Goal: Transaction & Acquisition: Purchase product/service

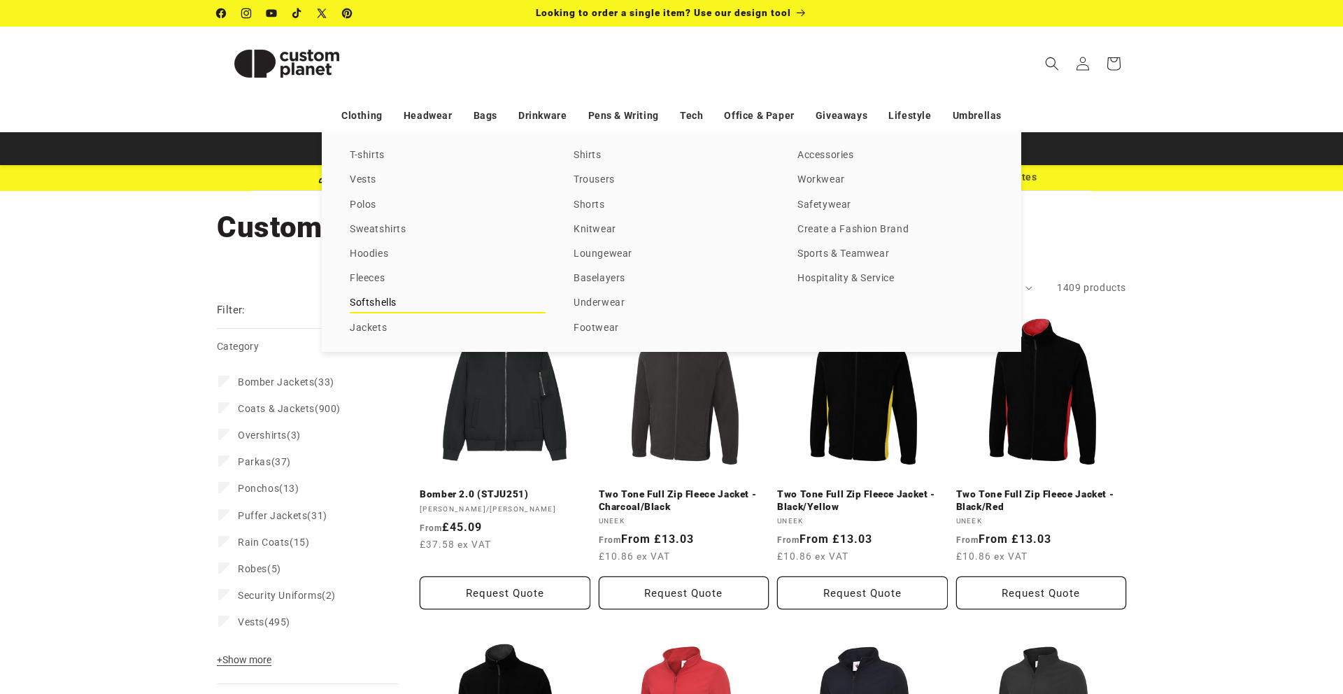
click at [374, 302] on link "Softshells" at bounding box center [448, 303] width 196 height 19
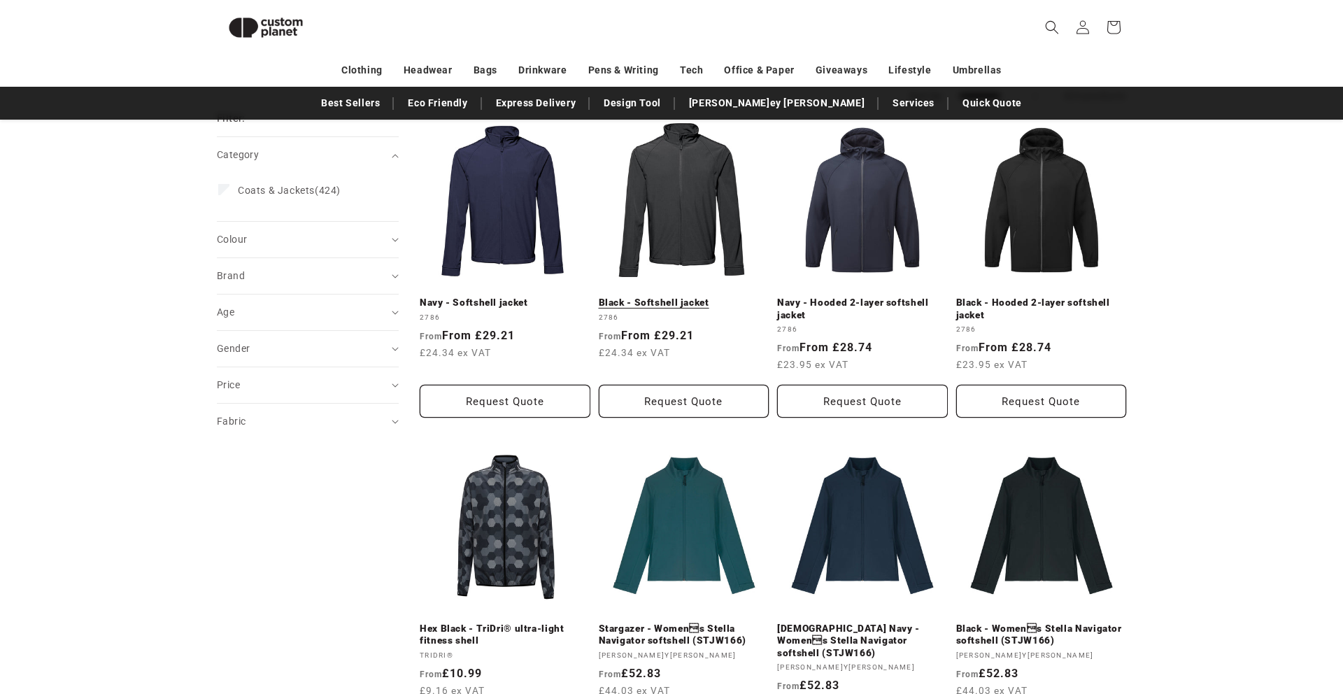
scroll to position [172, 0]
click at [660, 305] on link "Black - Softshell jacket" at bounding box center [684, 303] width 171 height 13
click at [267, 269] on div "Brand (0)" at bounding box center [302, 276] width 170 height 15
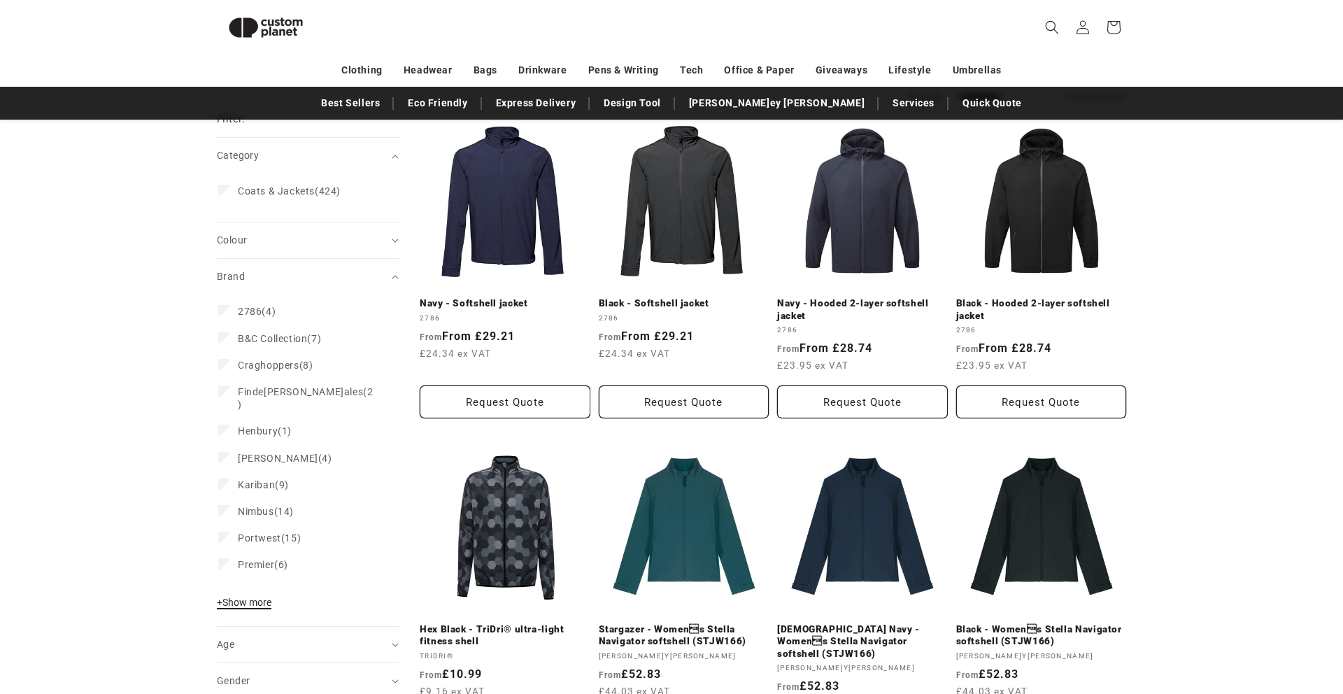
click at [244, 597] on button "+ Show more - Show less" at bounding box center [246, 606] width 59 height 20
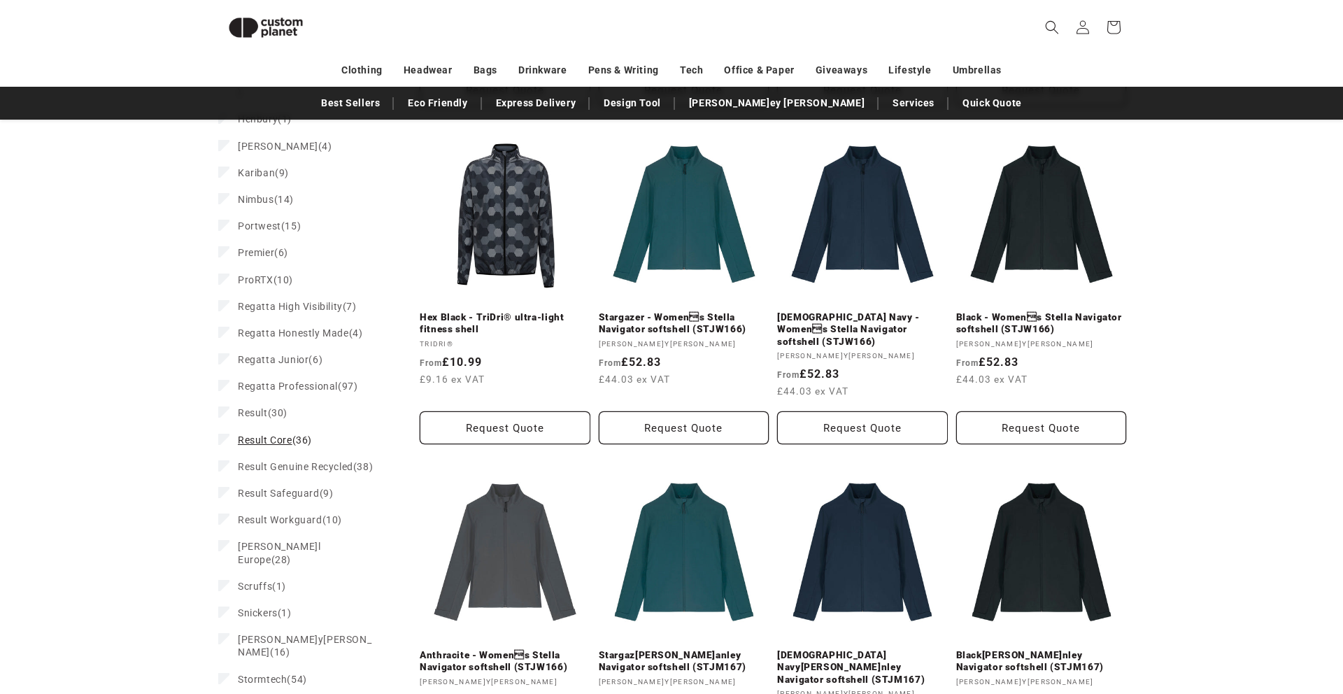
scroll to position [491, 0]
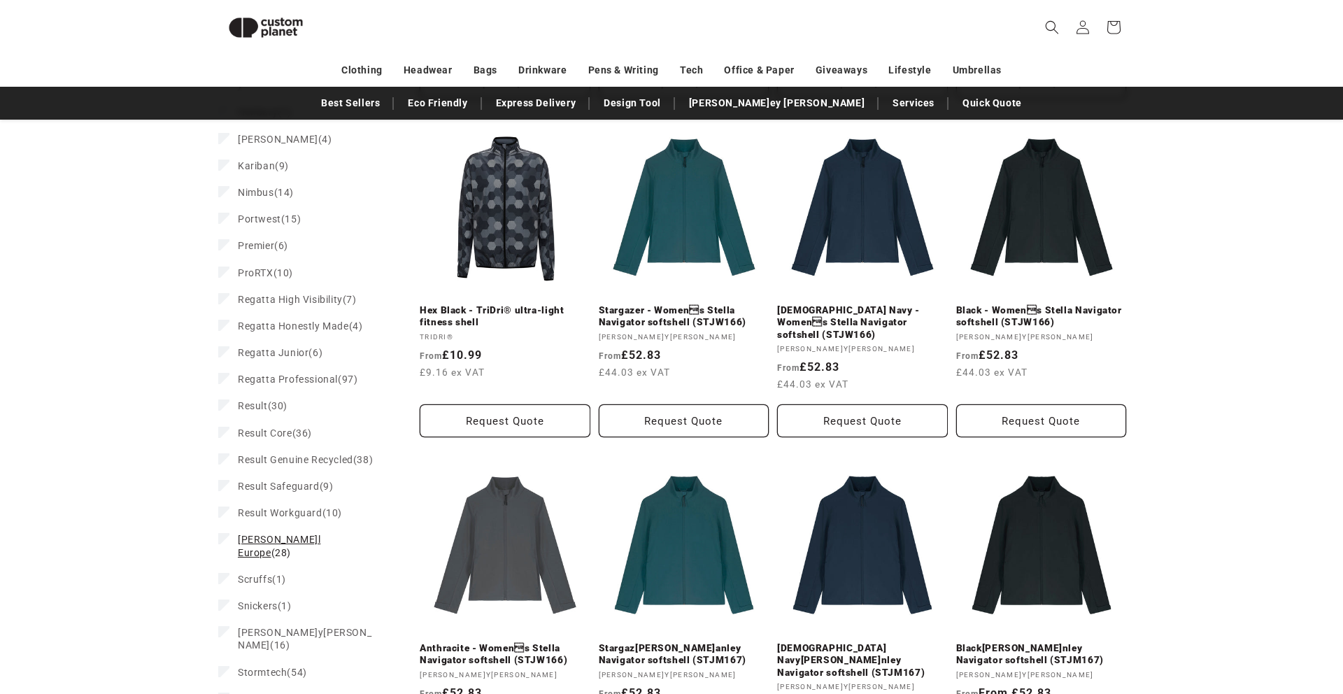
click at [280, 537] on span "[PERSON_NAME] Europe" at bounding box center [279, 546] width 83 height 24
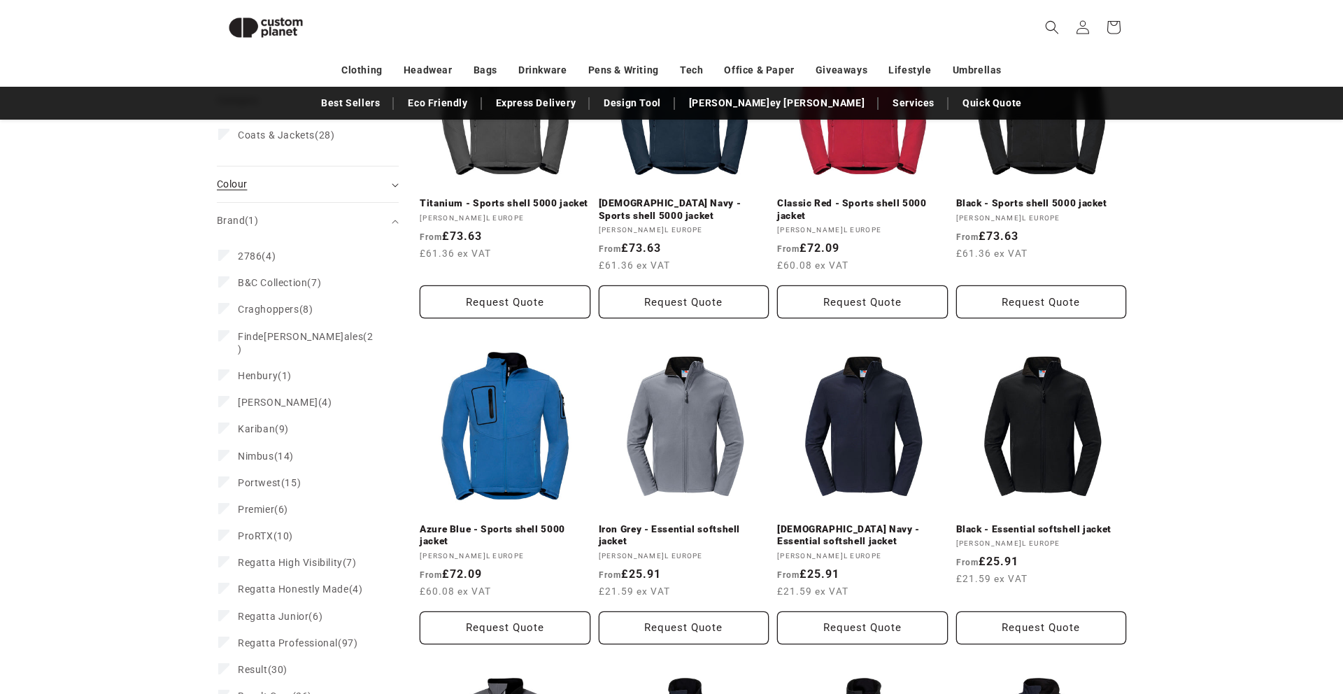
scroll to position [270, 0]
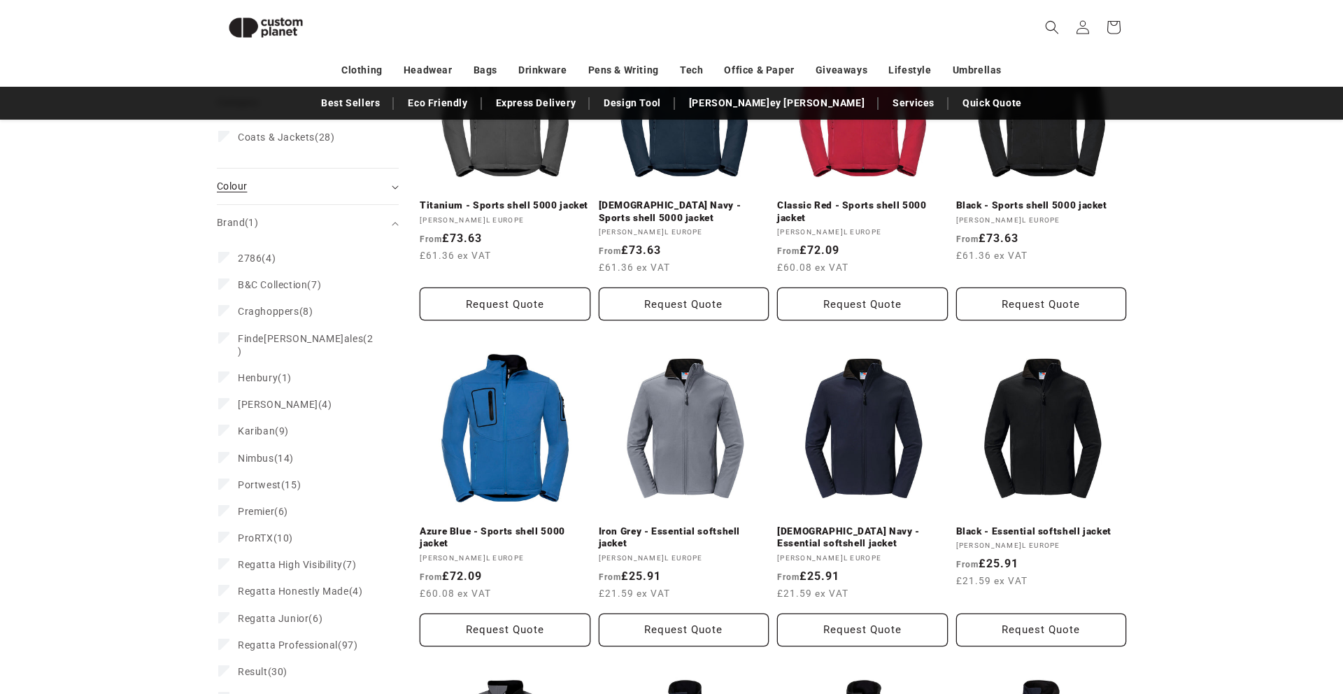
click at [235, 180] on span "Colour (0)" at bounding box center [232, 185] width 30 height 11
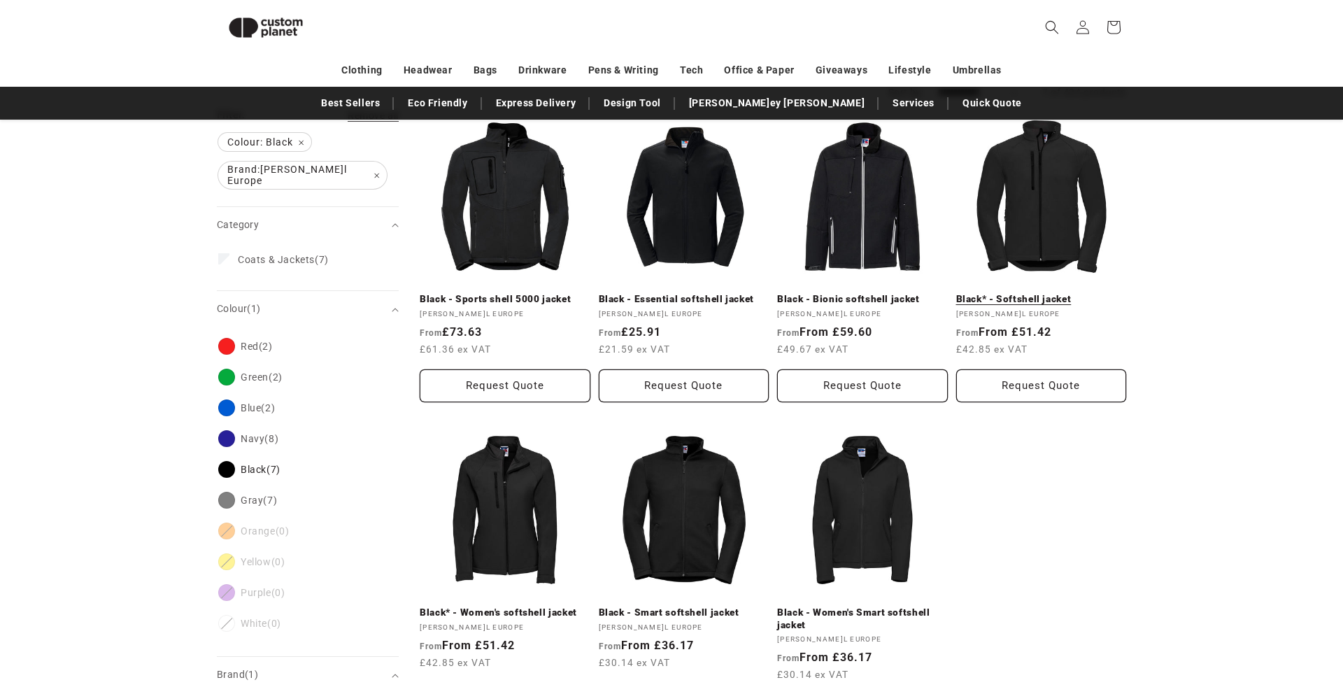
scroll to position [162, 0]
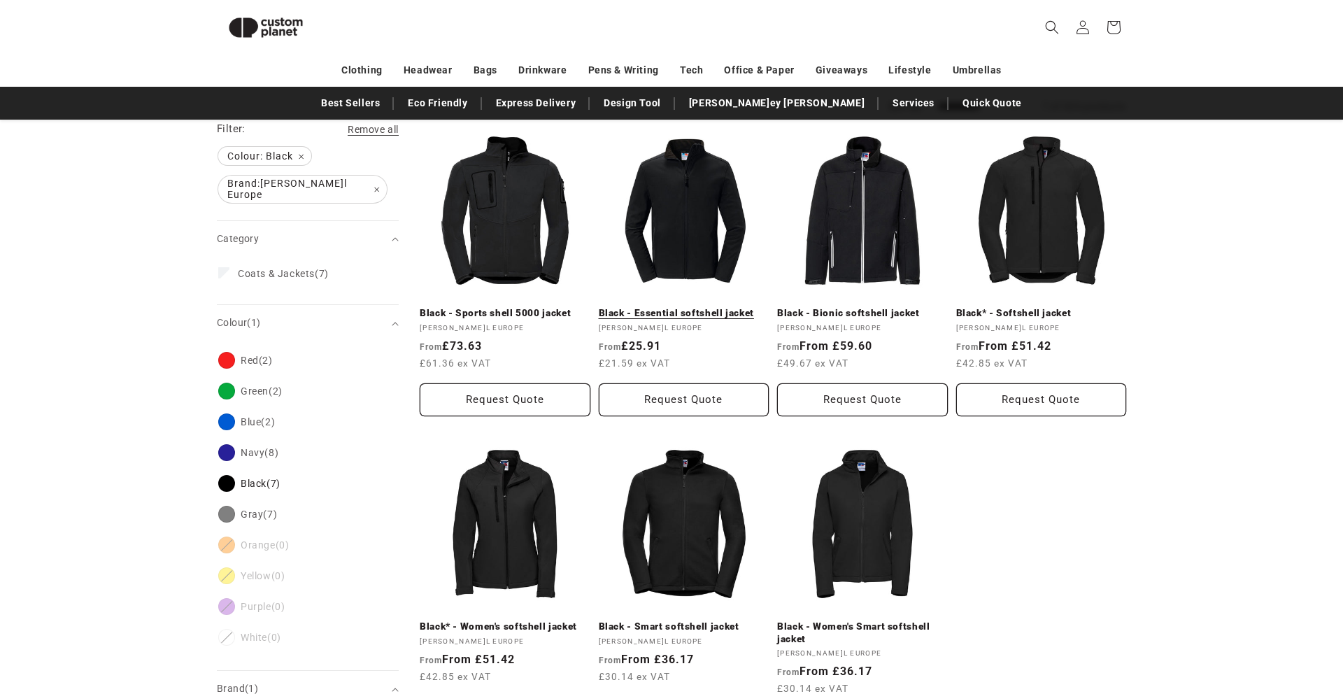
click at [641, 307] on link "Black - Essential softshell jacket" at bounding box center [684, 313] width 171 height 13
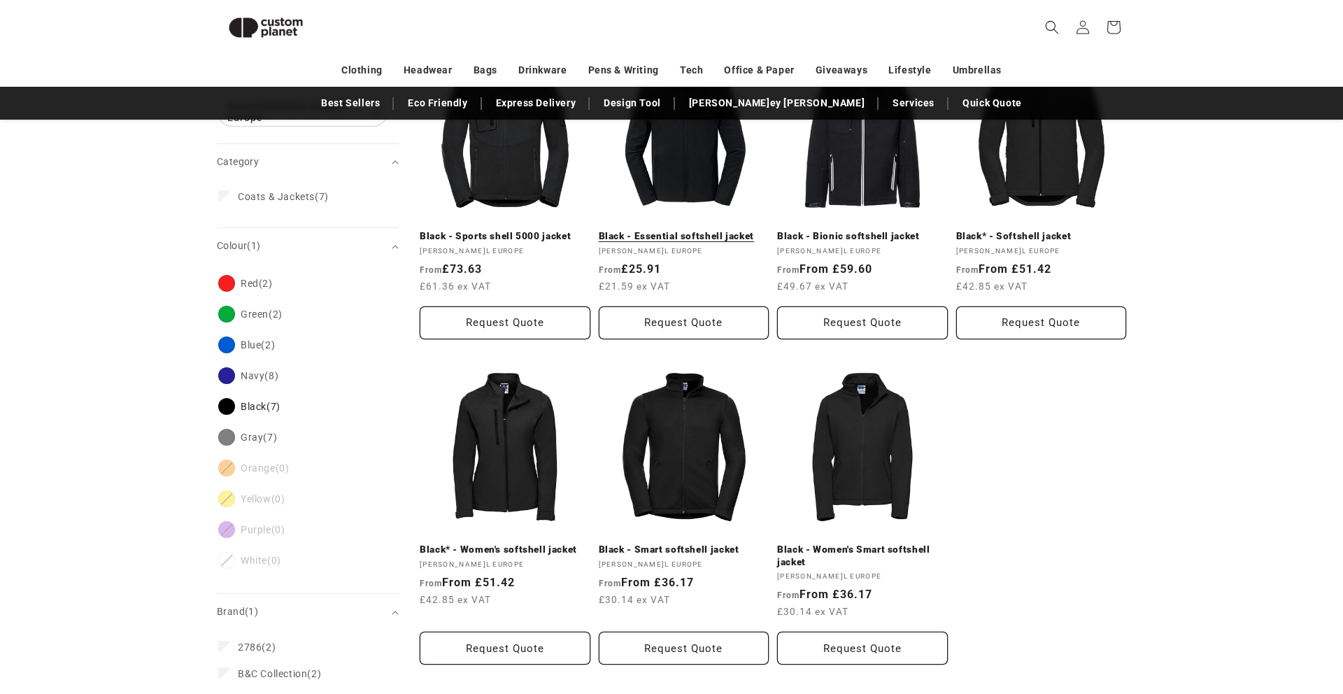
scroll to position [240, 0]
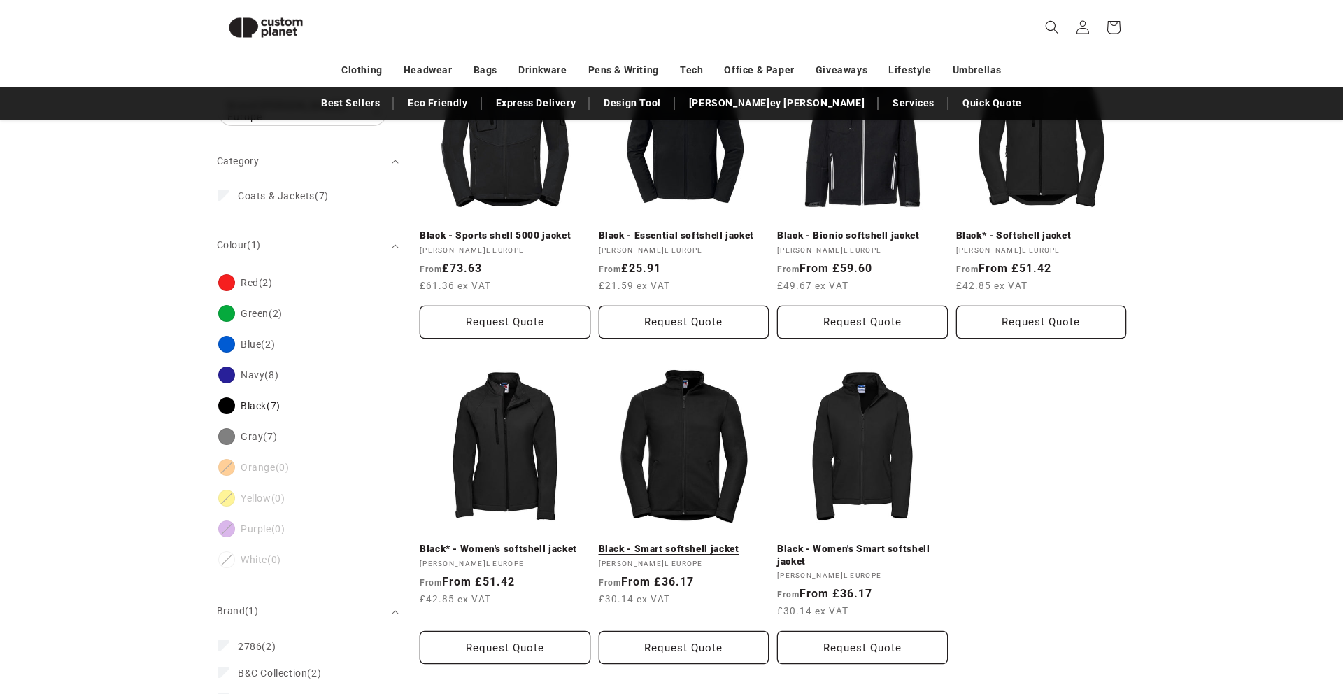
click at [676, 543] on link "Black - Smart softshell jacket" at bounding box center [684, 549] width 171 height 13
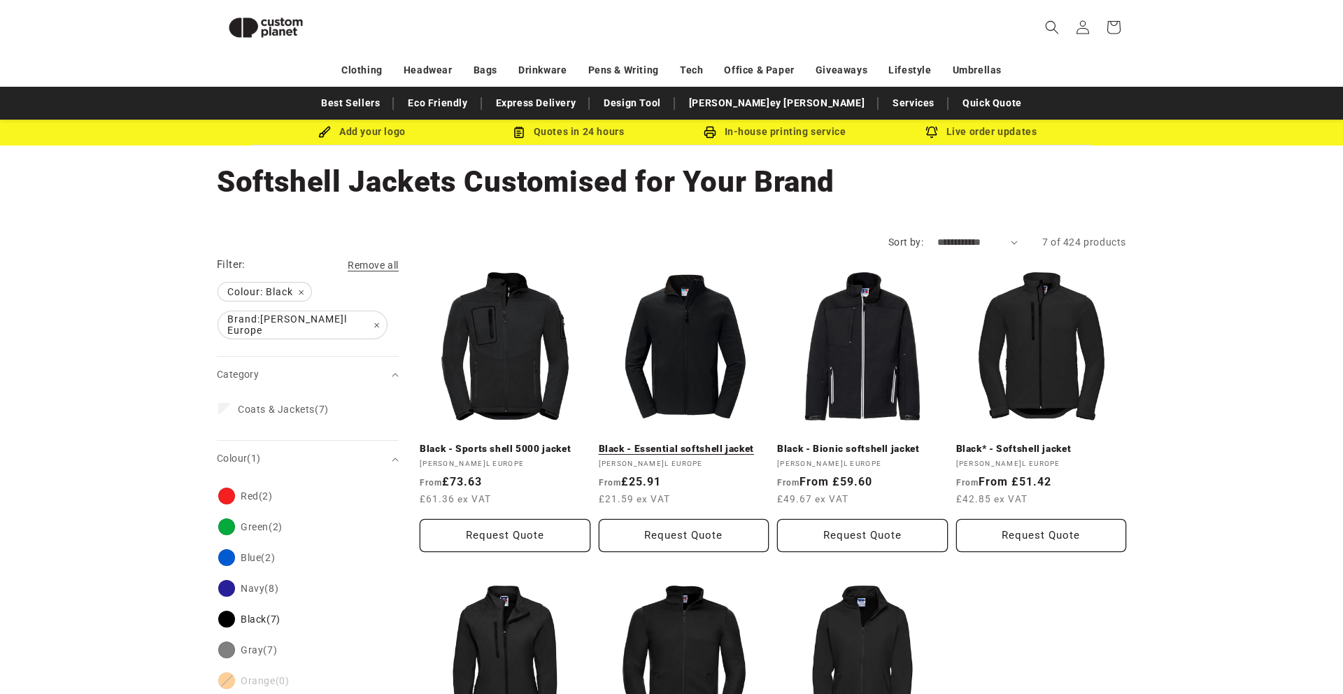
scroll to position [25, 0]
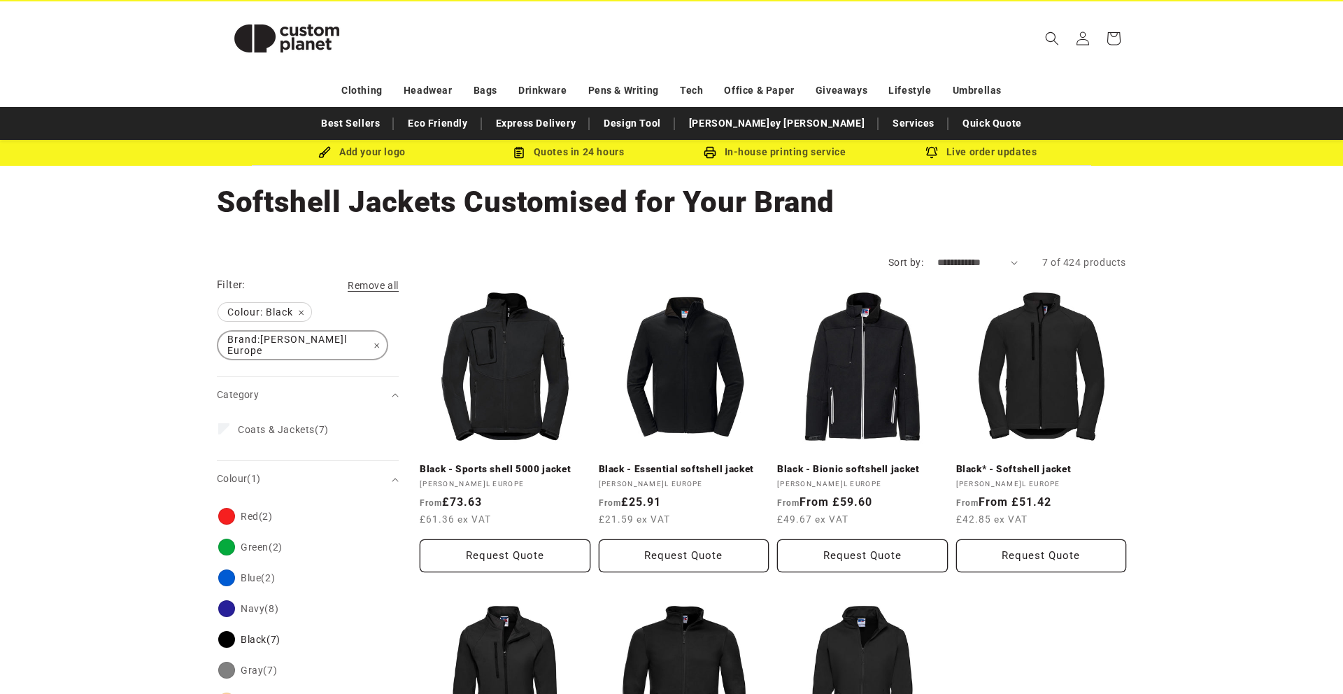
click at [344, 339] on span "Brand: Russell Europe Remove filter" at bounding box center [302, 345] width 169 height 27
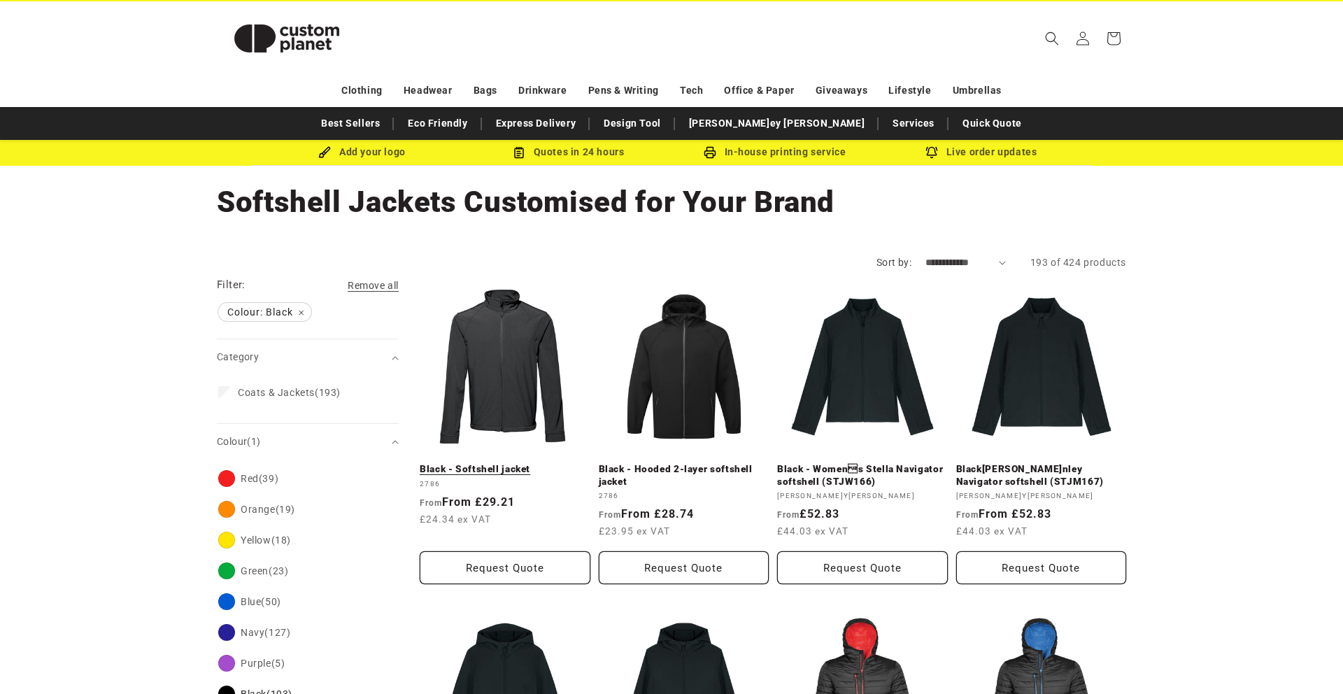
click at [536, 463] on link "Black - Softshell jacket" at bounding box center [505, 469] width 171 height 13
click at [1053, 36] on icon "Search" at bounding box center [1052, 38] width 14 height 14
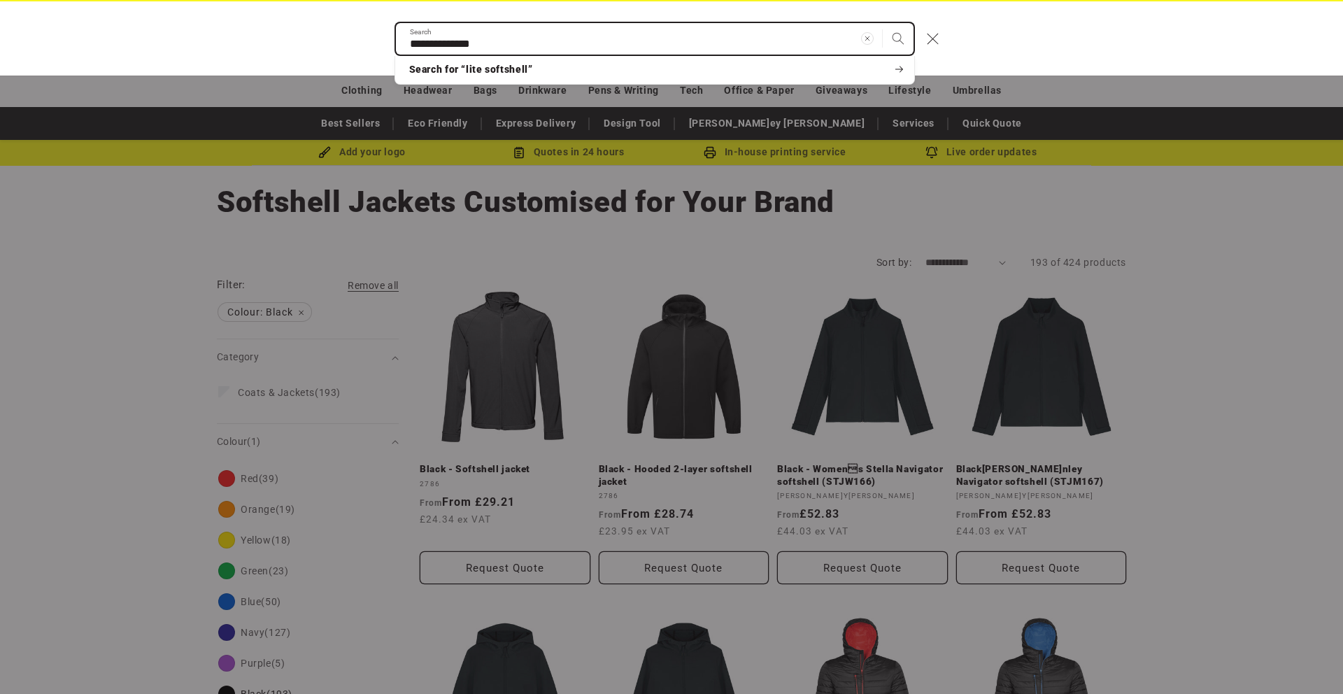
type input "**********"
click at [883, 23] on button "Search" at bounding box center [898, 38] width 31 height 31
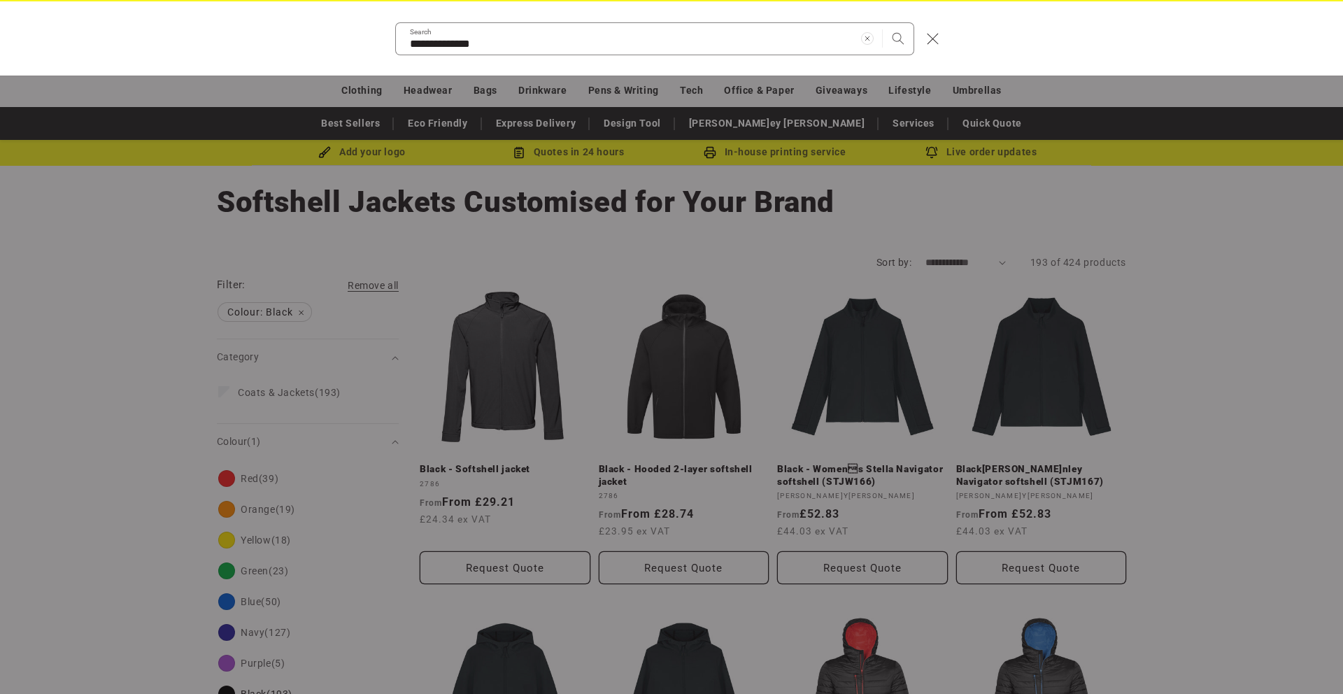
click at [0, 38] on div "Search" at bounding box center [0, 38] width 0 height 0
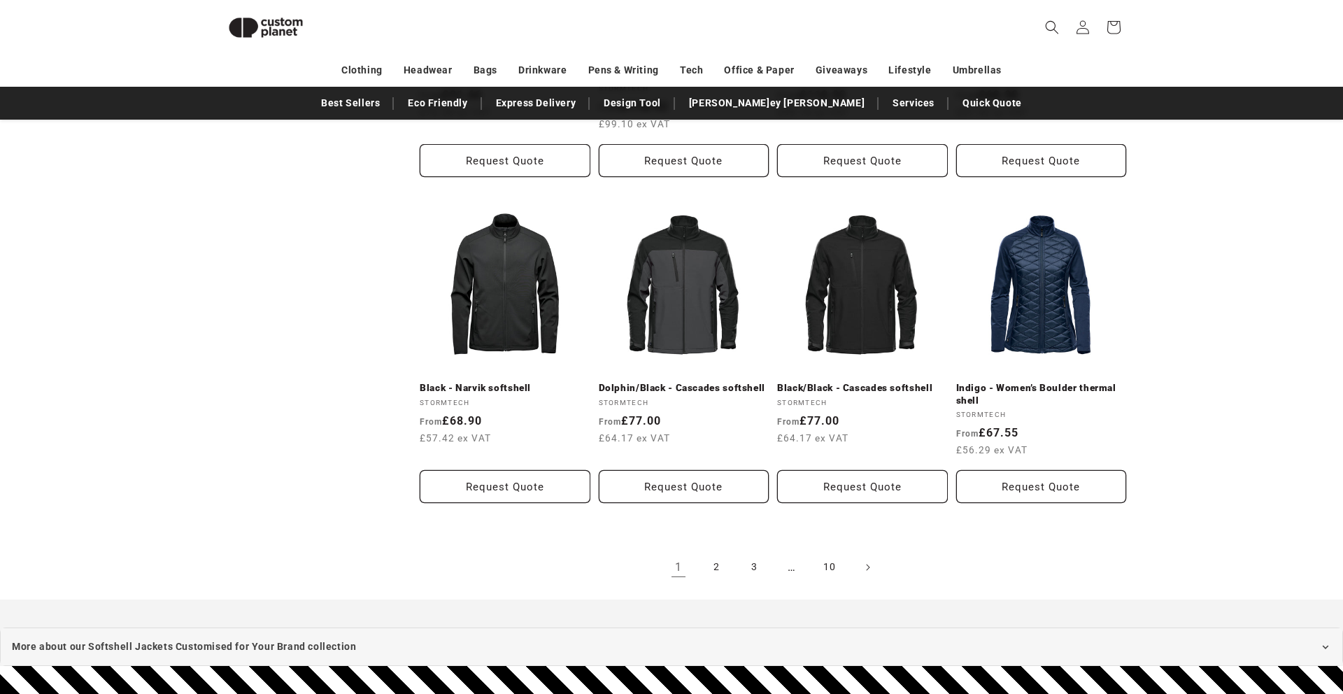
scroll to position [1404, 0]
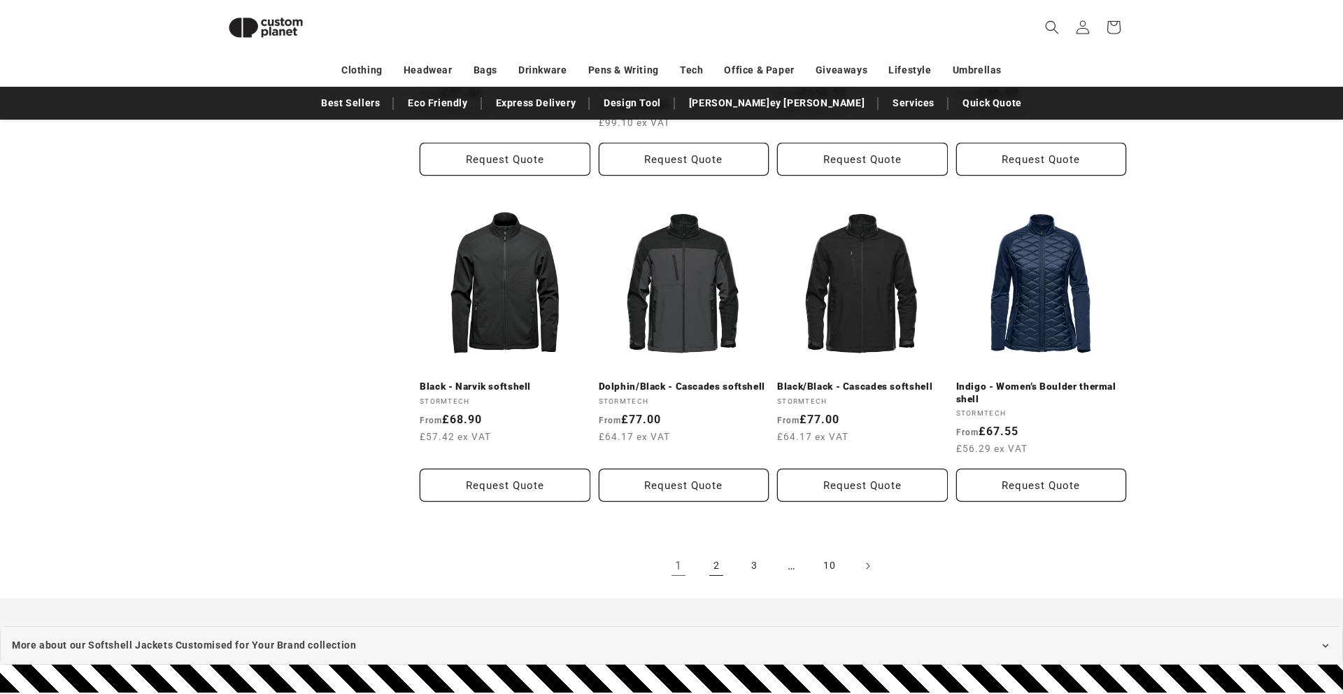
click at [718, 570] on link "2" at bounding box center [716, 566] width 31 height 31
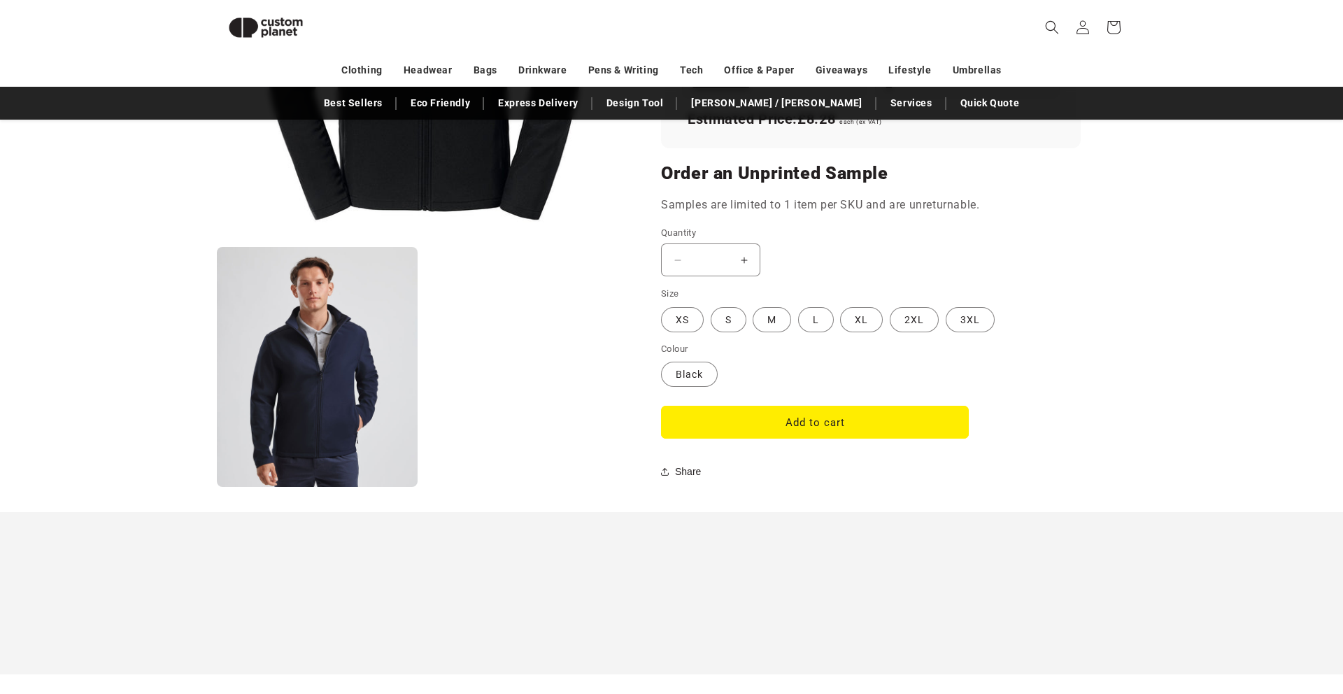
scroll to position [1083, 0]
click at [217, 239] on button "Open media 1 in modal" at bounding box center [217, 239] width 0 height 0
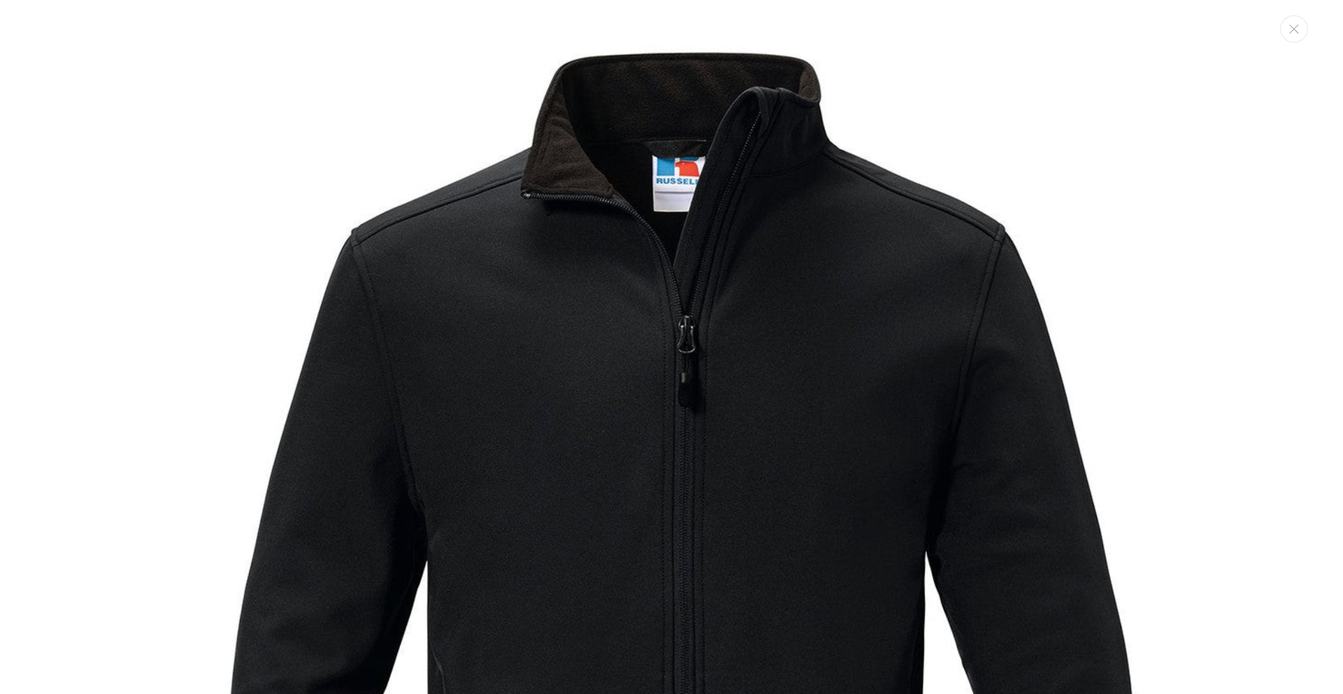
scroll to position [0, 0]
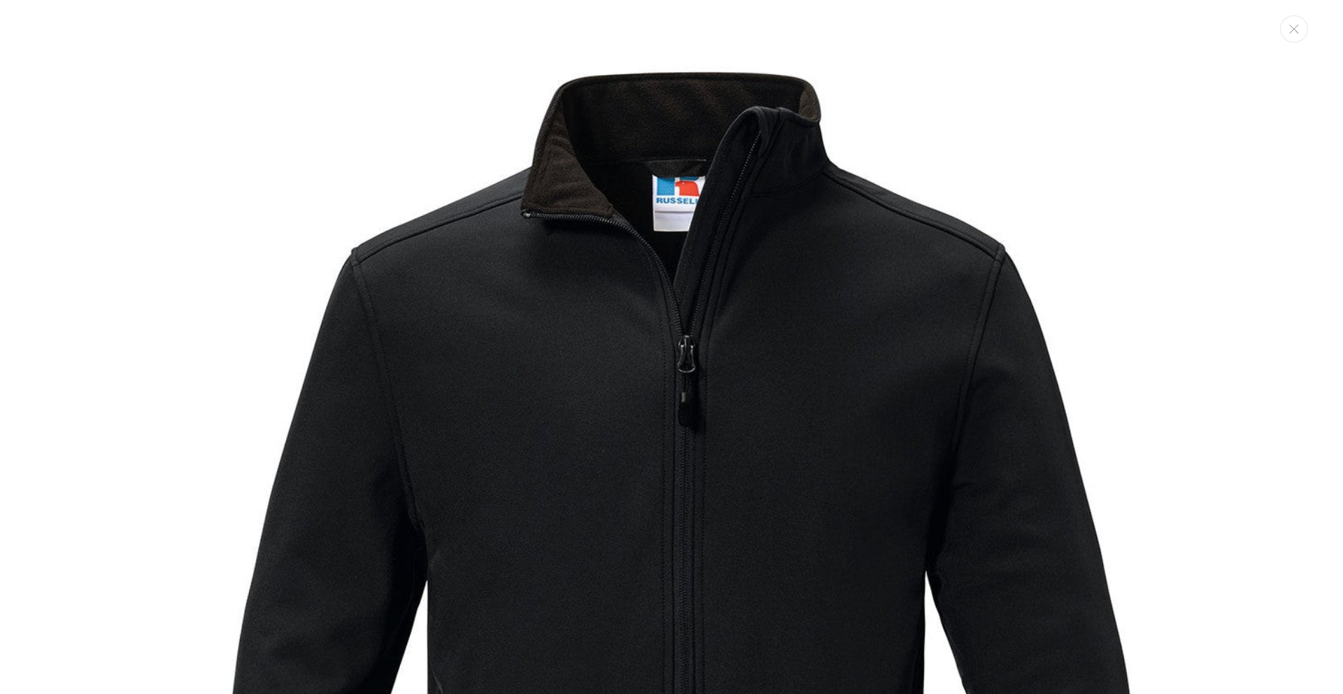
click at [1296, 22] on button "Close" at bounding box center [1294, 28] width 28 height 27
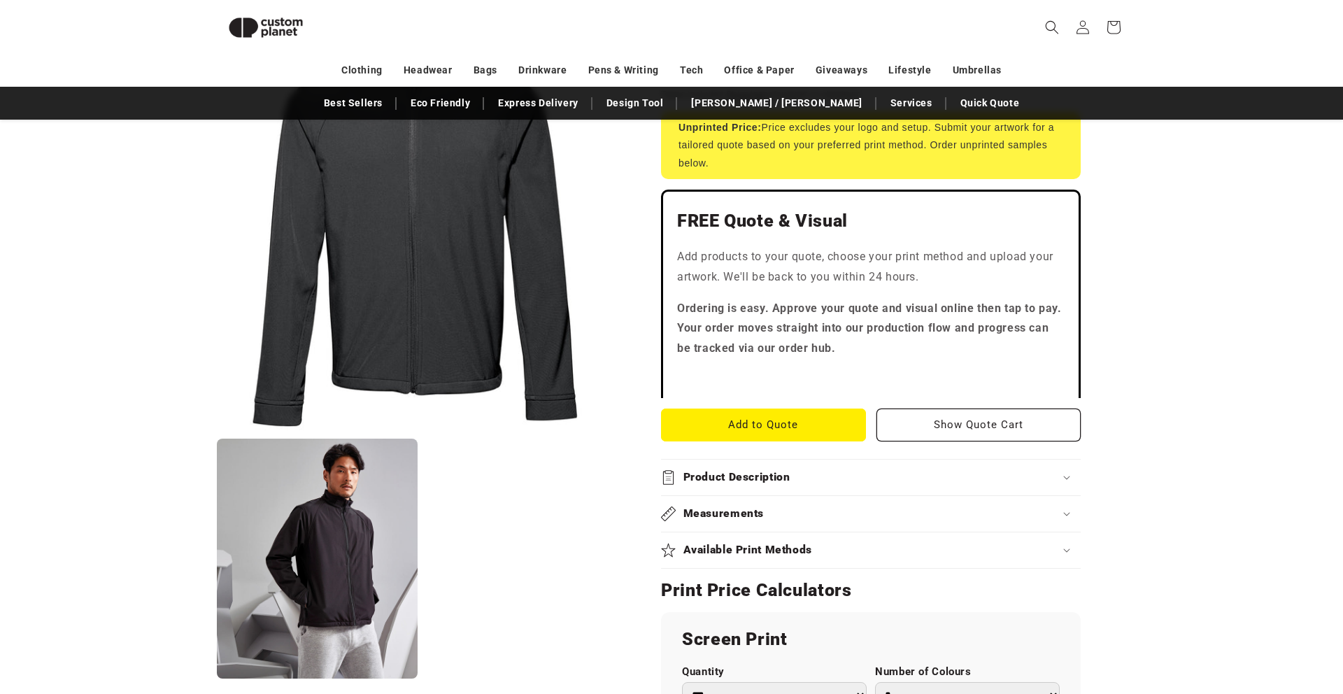
scroll to position [269, 0]
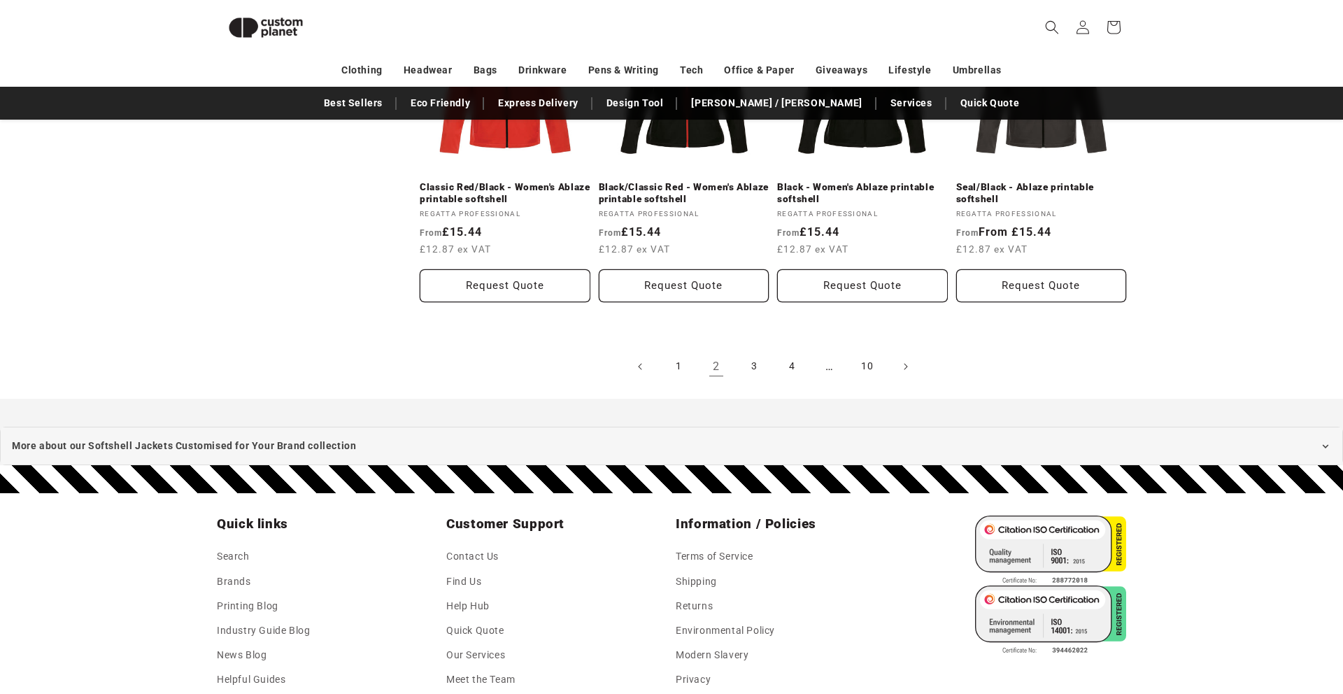
scroll to position [1573, 0]
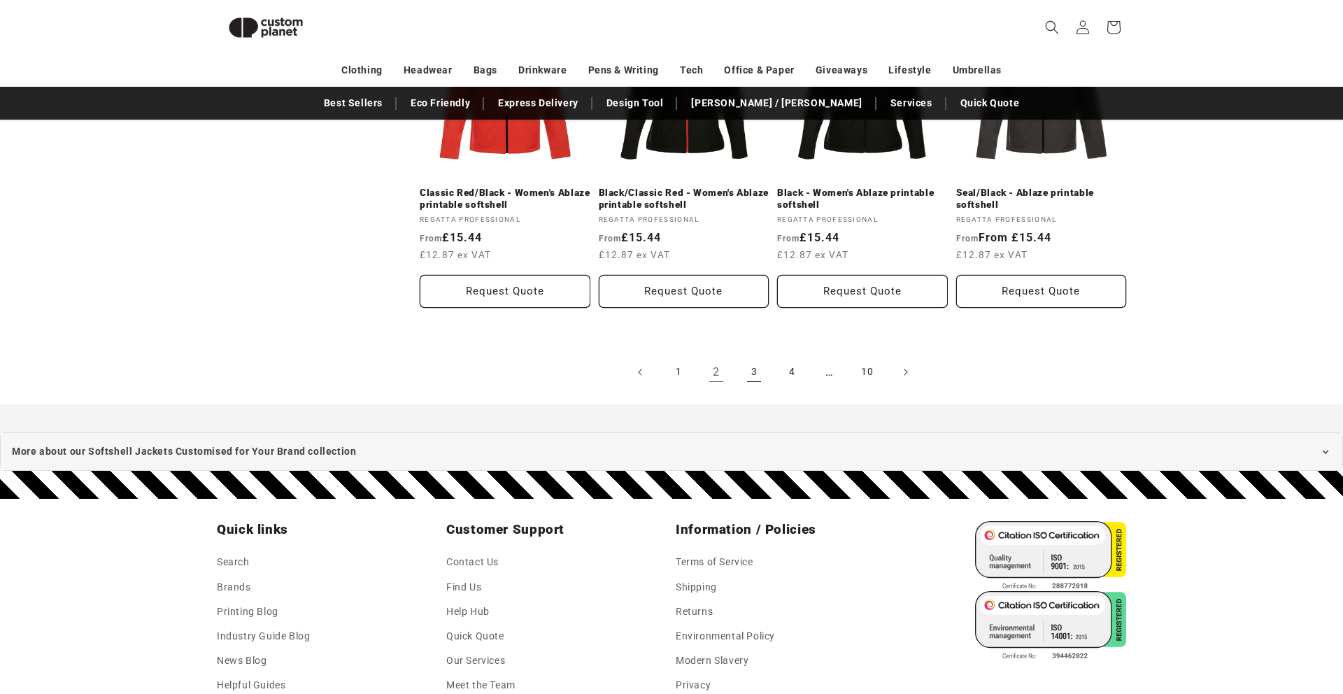
click at [760, 361] on link "3" at bounding box center [754, 372] width 31 height 31
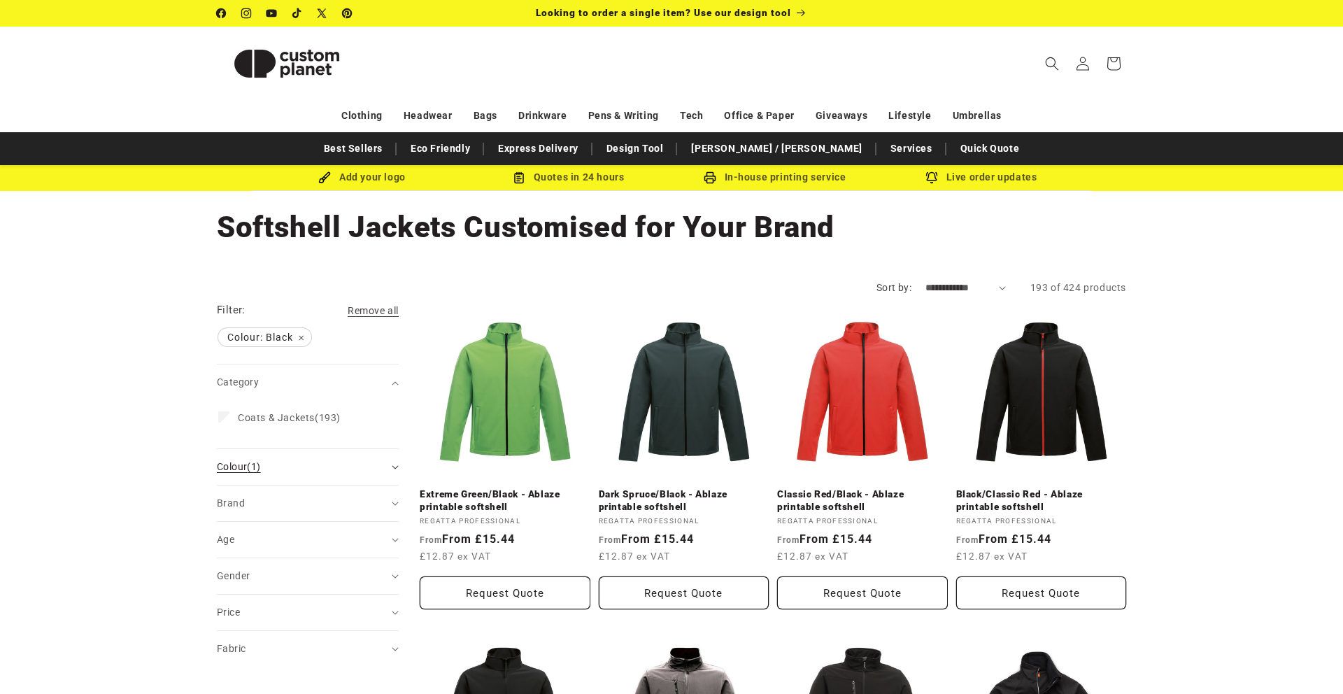
click at [281, 472] on div "Colour (1)" at bounding box center [302, 467] width 170 height 15
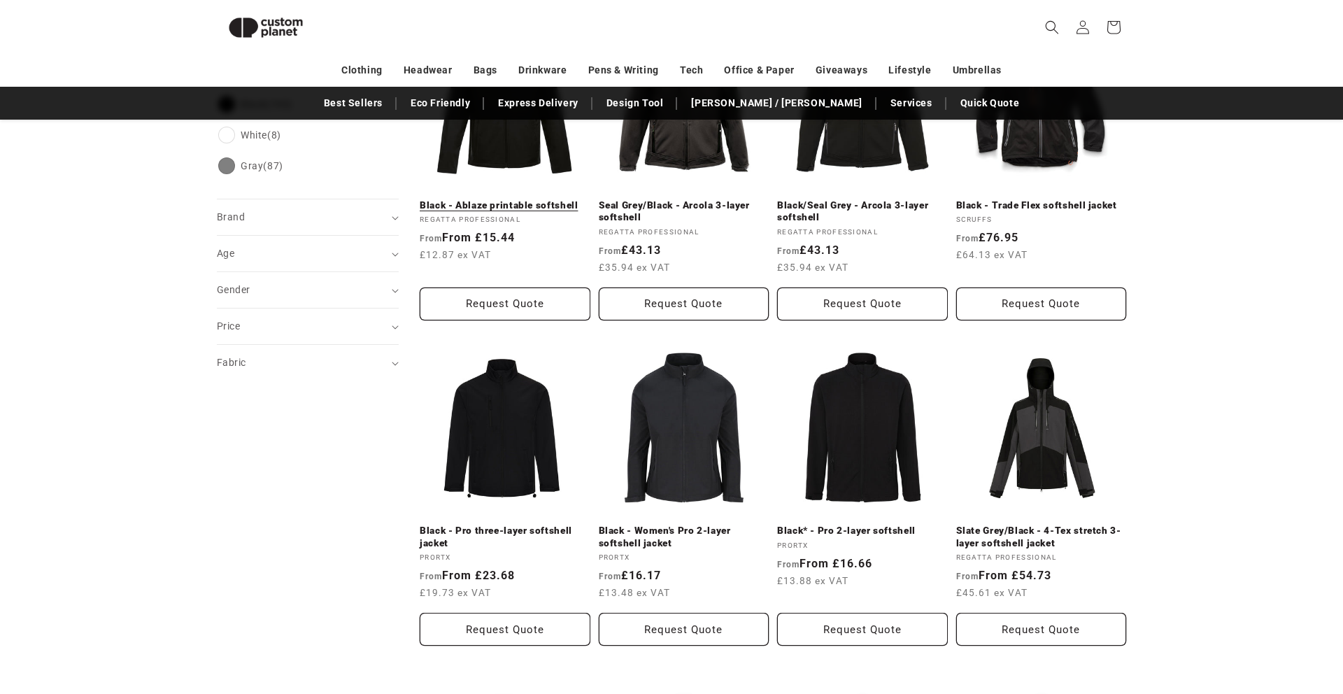
scroll to position [597, 0]
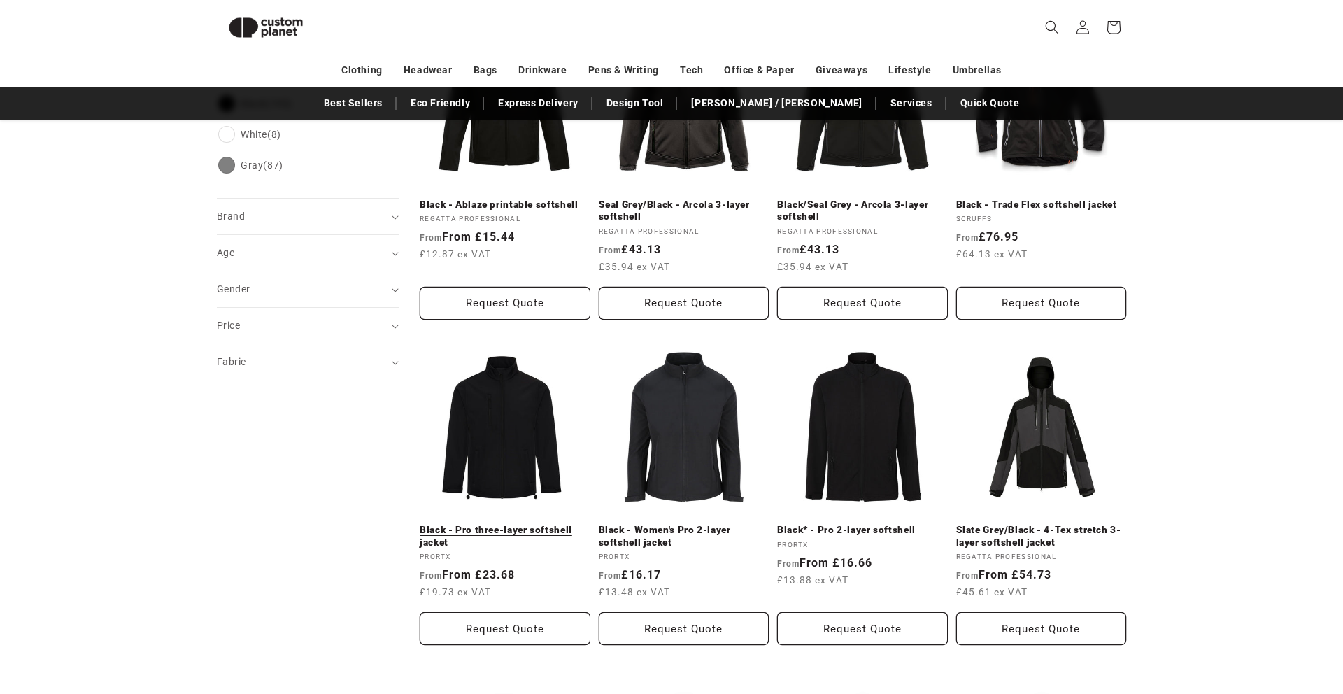
click at [492, 524] on link "Black - Pro three-layer softshell jacket" at bounding box center [505, 536] width 171 height 24
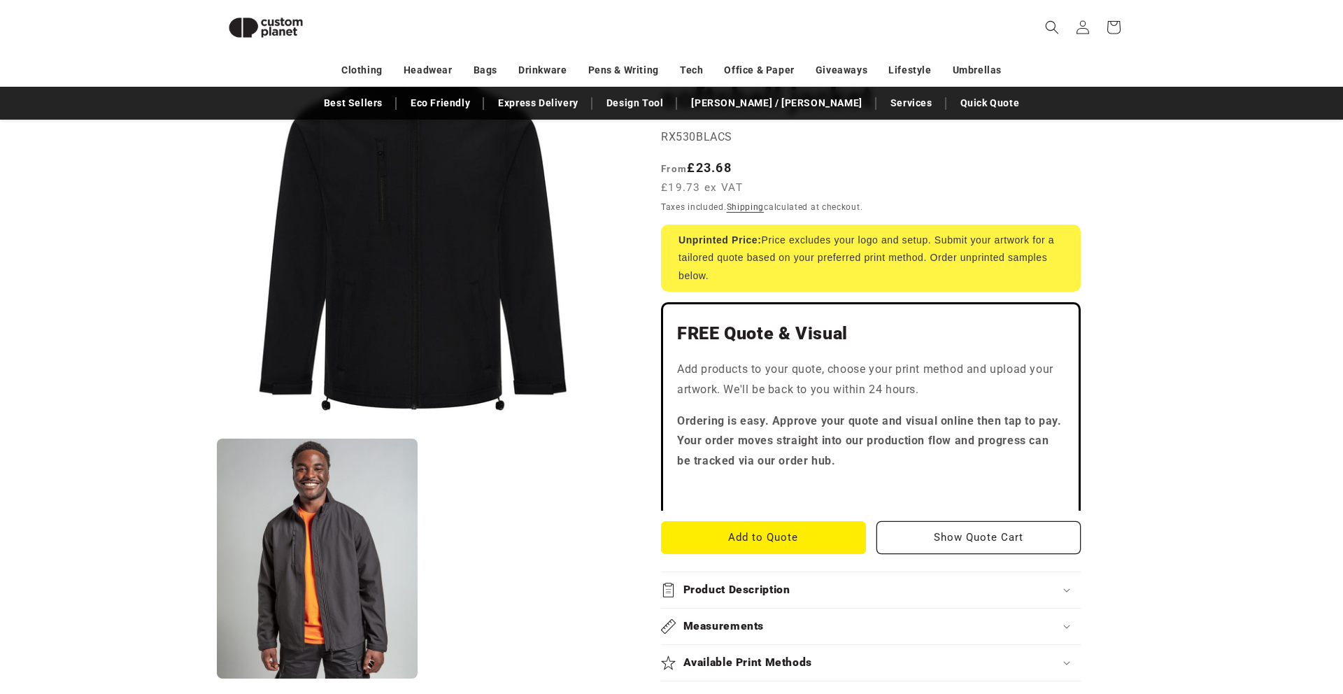
scroll to position [192, 0]
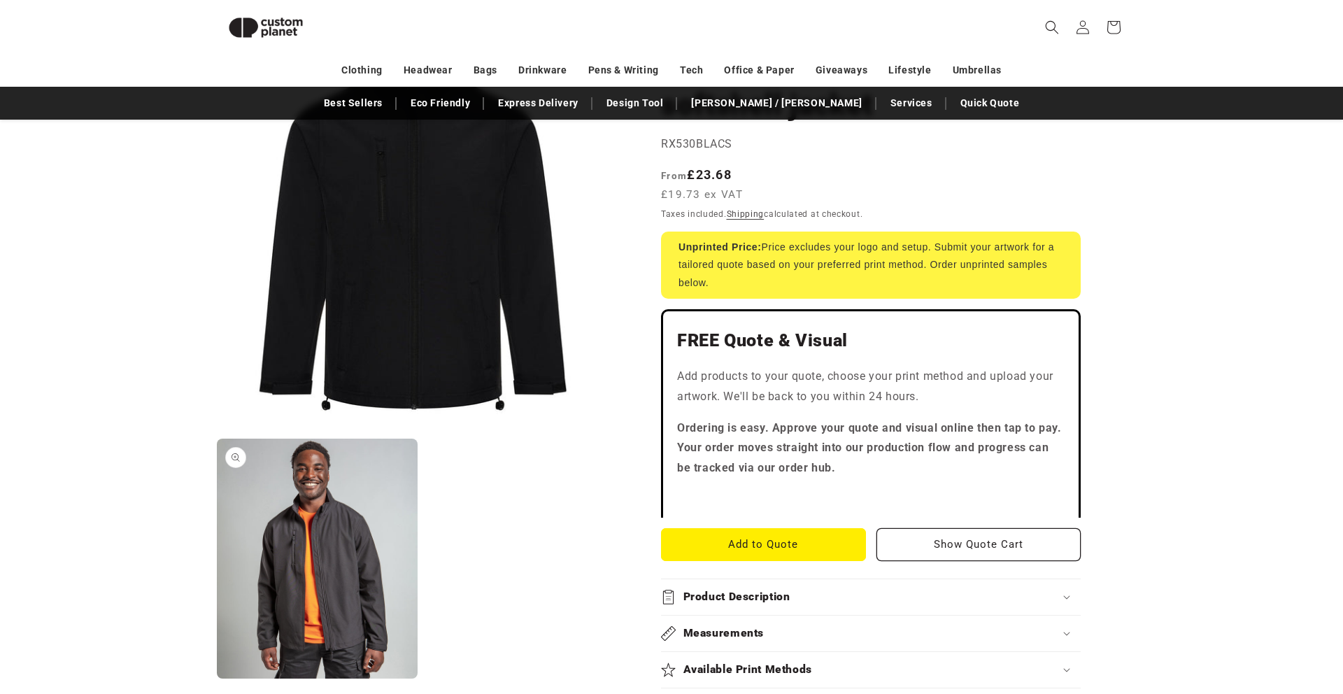
click at [217, 679] on button "Open media 2 in modal" at bounding box center [217, 679] width 0 height 0
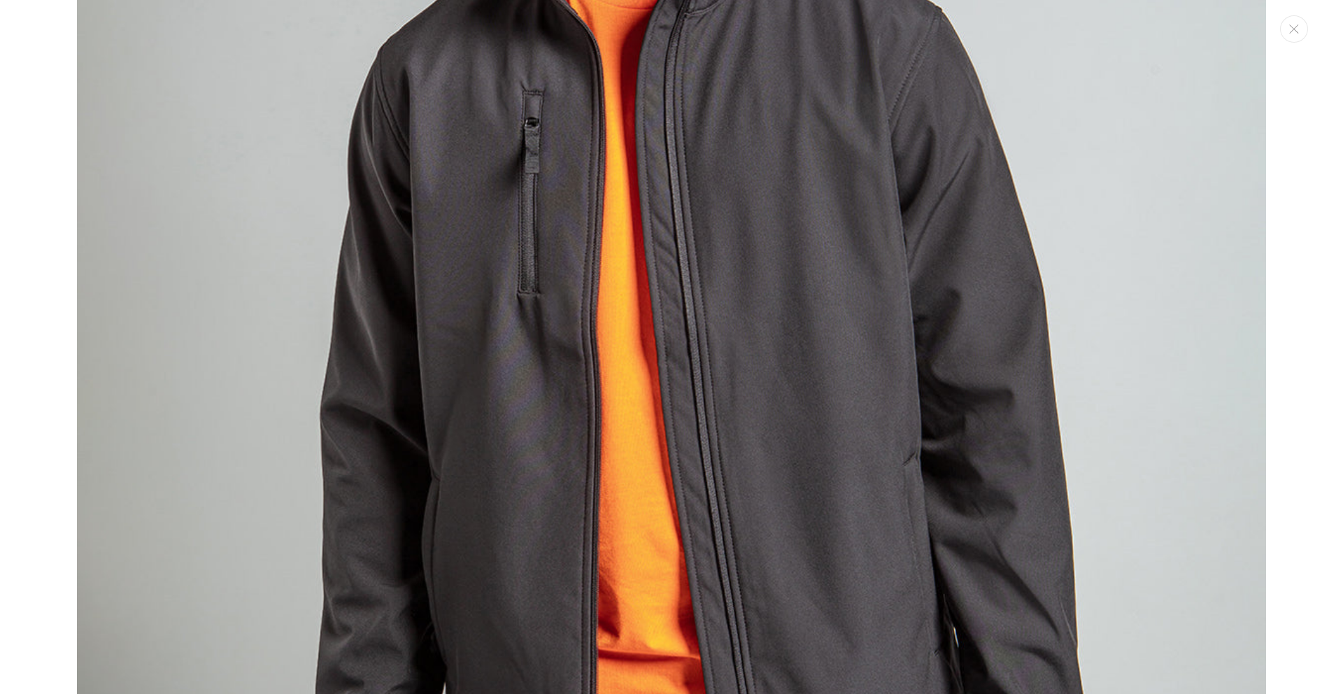
scroll to position [1769, 0]
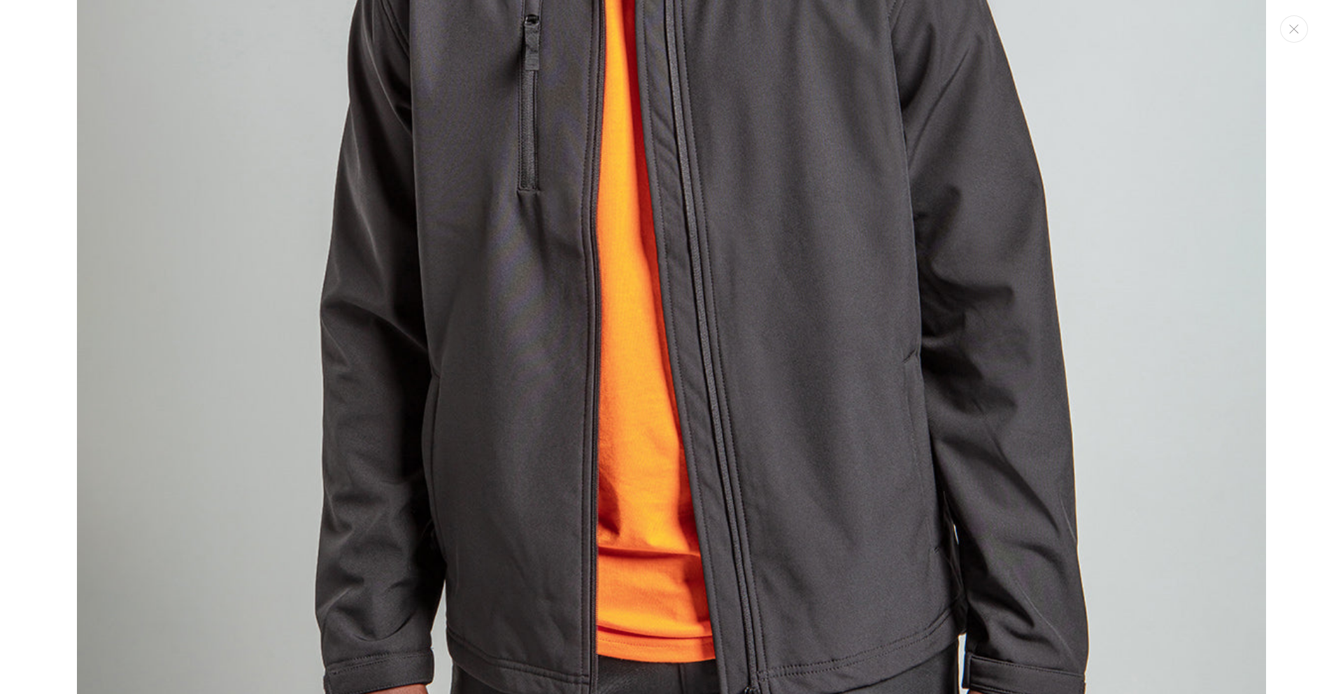
click at [437, 458] on img "Media gallery" at bounding box center [671, 158] width 1189 height 1427
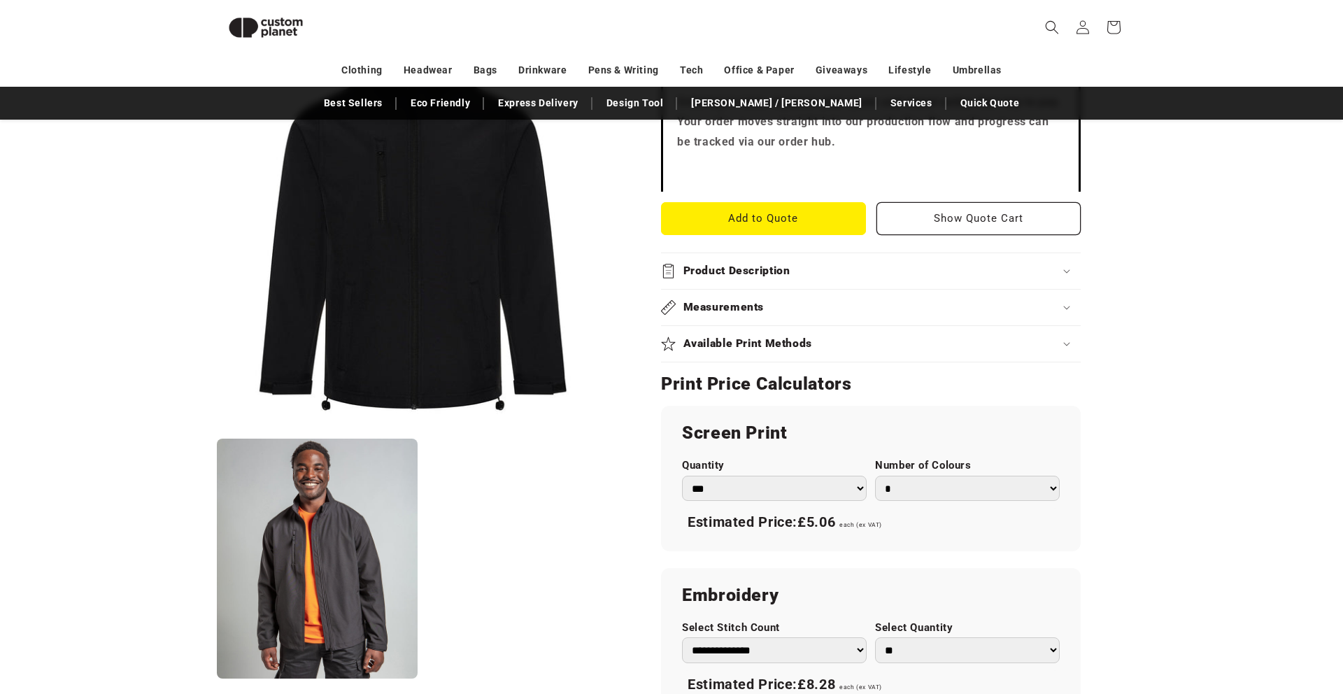
scroll to position [587, 0]
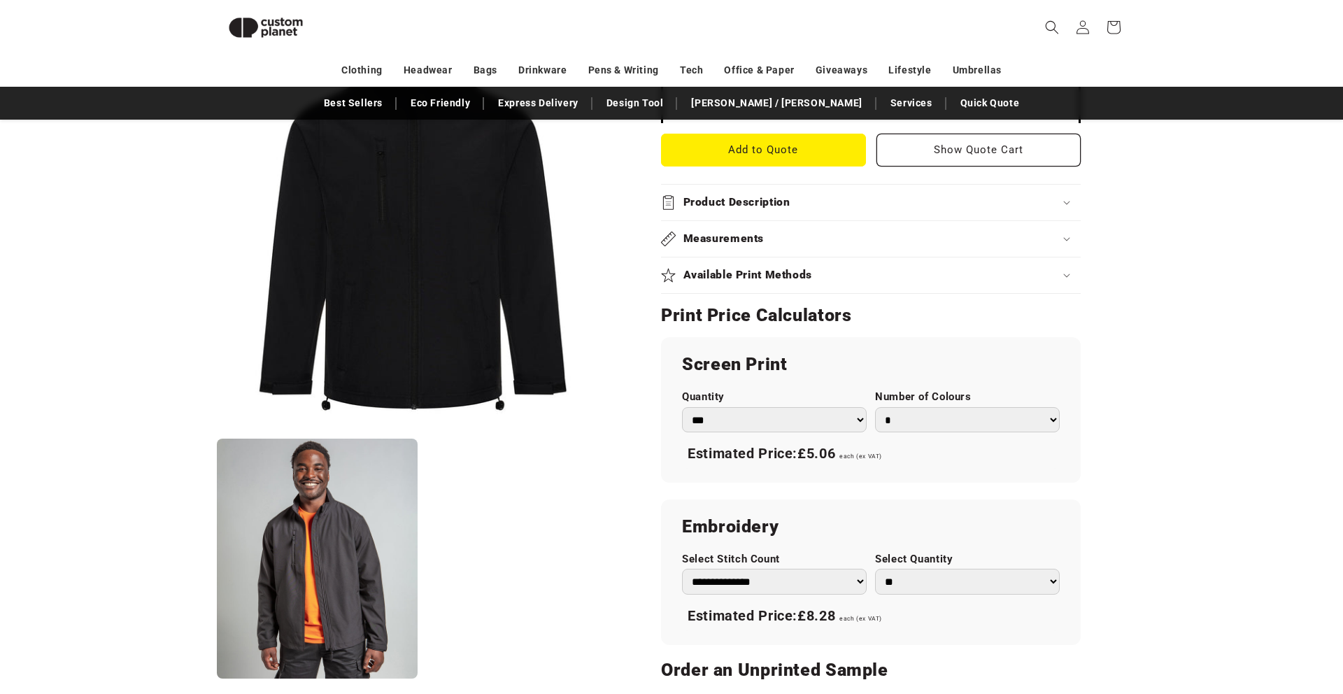
click at [740, 425] on select "*** *** *** **** **** **** ***** *****" at bounding box center [774, 420] width 185 height 26
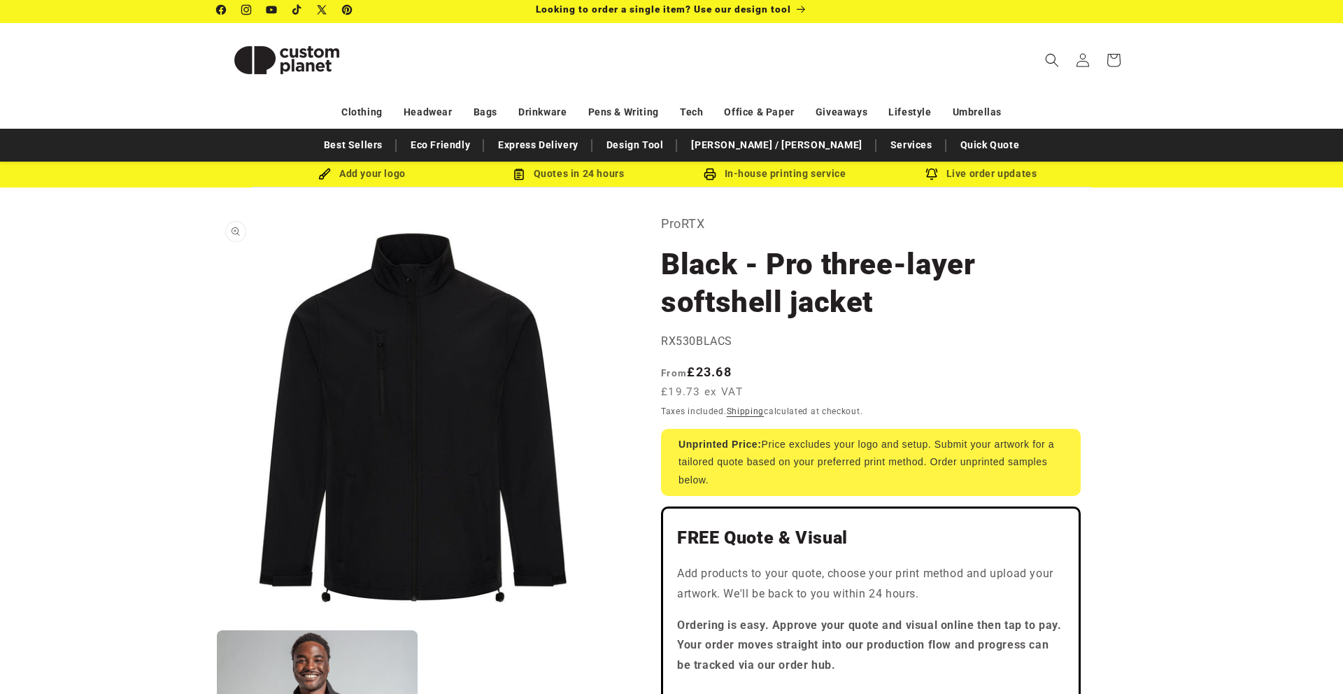
scroll to position [0, 0]
